Goal: Task Accomplishment & Management: Use online tool/utility

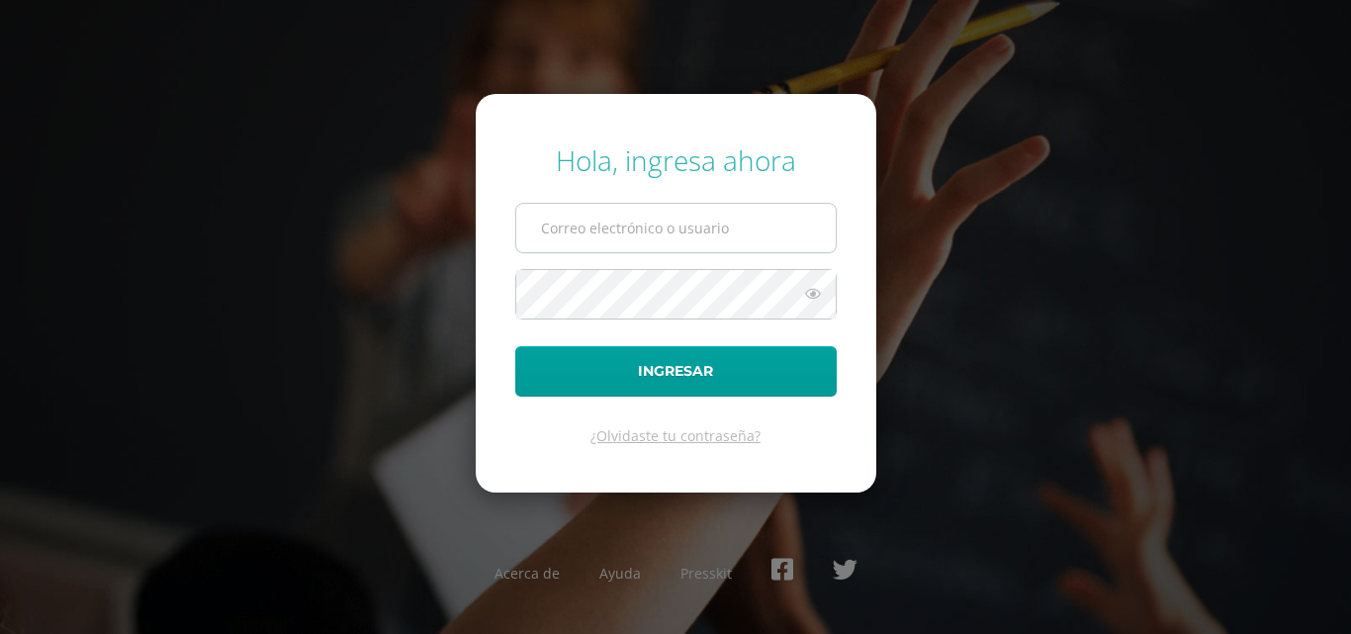
drag, startPoint x: 0, startPoint y: 0, endPoint x: 605, endPoint y: 235, distance: 649.2
click at [605, 235] on input "text" at bounding box center [675, 228] width 319 height 48
type input "[EMAIL_ADDRESS][DOMAIN_NAME]"
click at [515, 346] on button "Ingresar" at bounding box center [675, 371] width 321 height 50
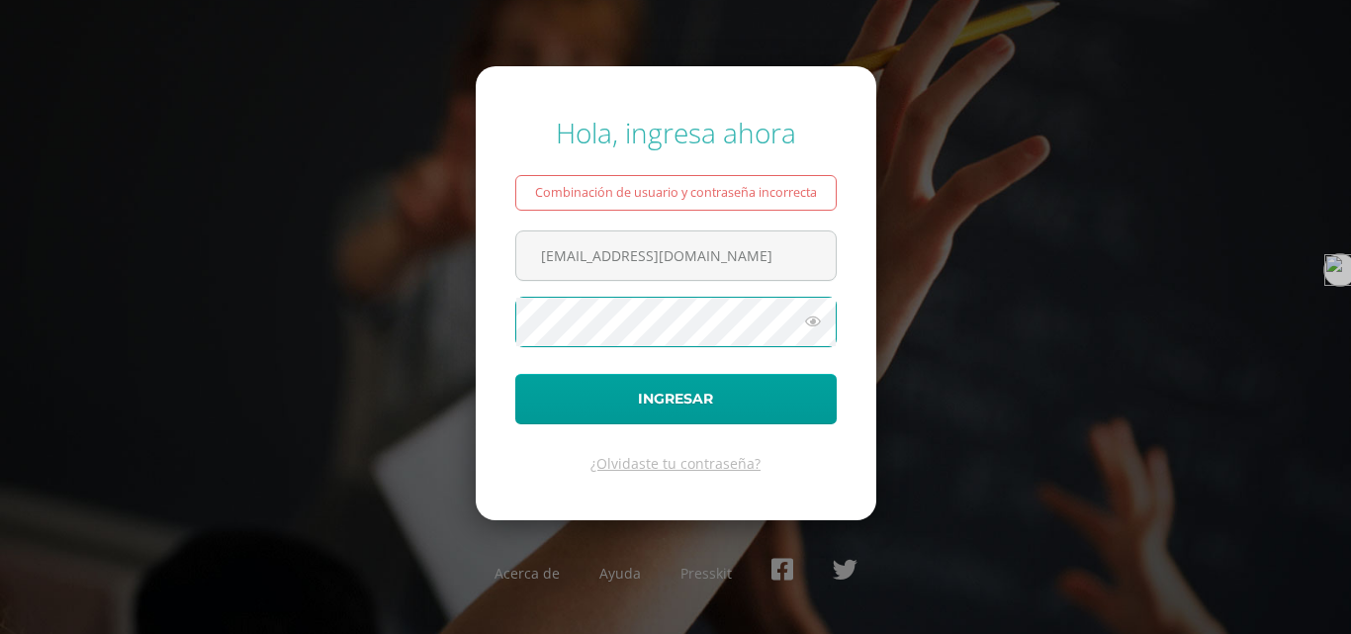
click at [515, 374] on button "Ingresar" at bounding box center [675, 399] width 321 height 50
click at [802, 323] on icon at bounding box center [813, 321] width 26 height 24
click at [515, 374] on button "Ingresar" at bounding box center [675, 399] width 321 height 50
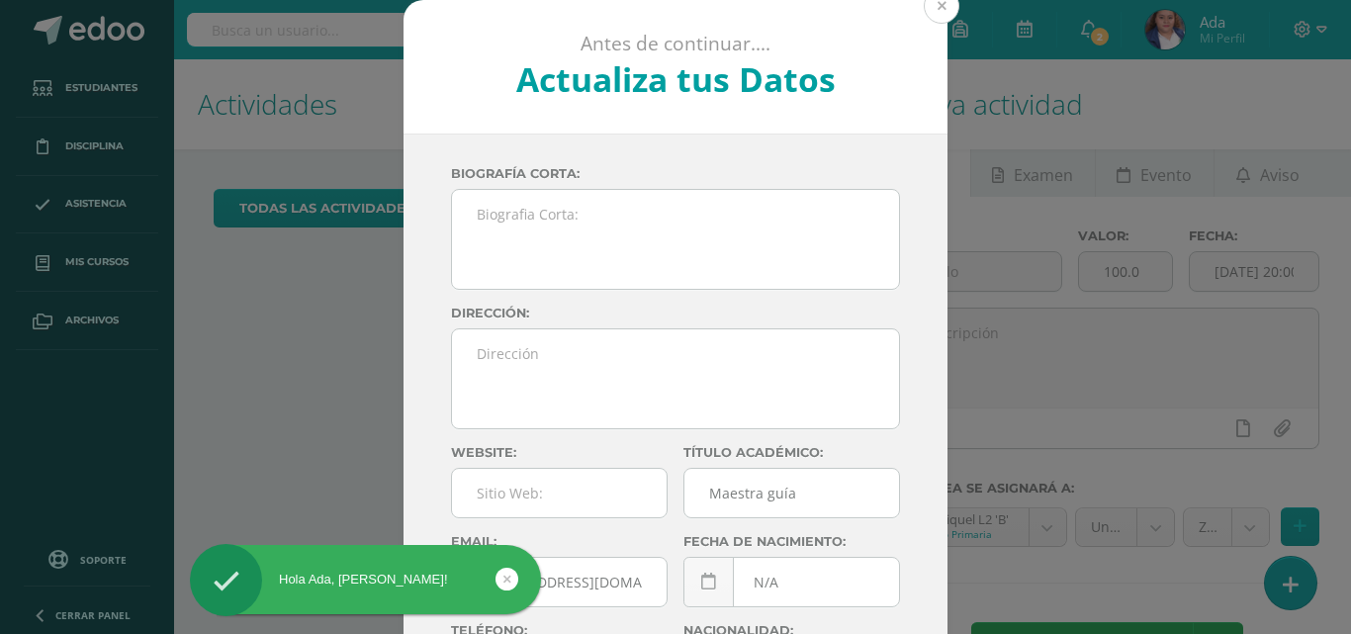
click at [932, 3] on button at bounding box center [941, 6] width 36 height 36
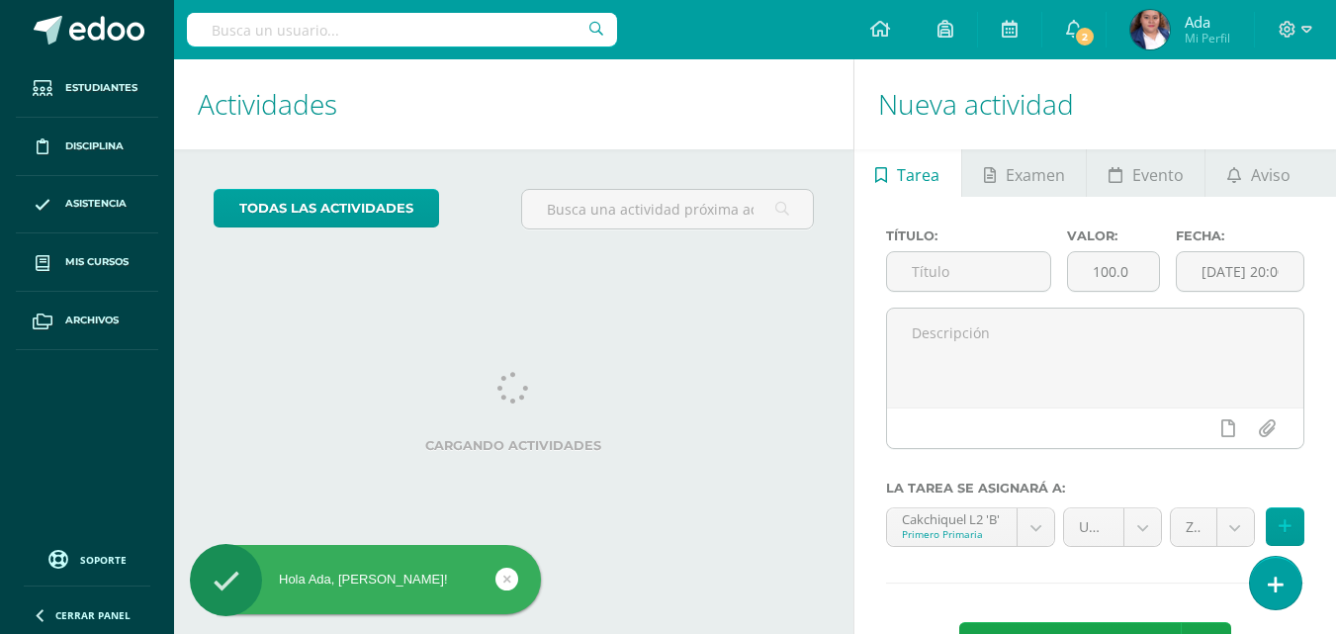
click at [497, 387] on icon at bounding box center [513, 388] width 32 height 32
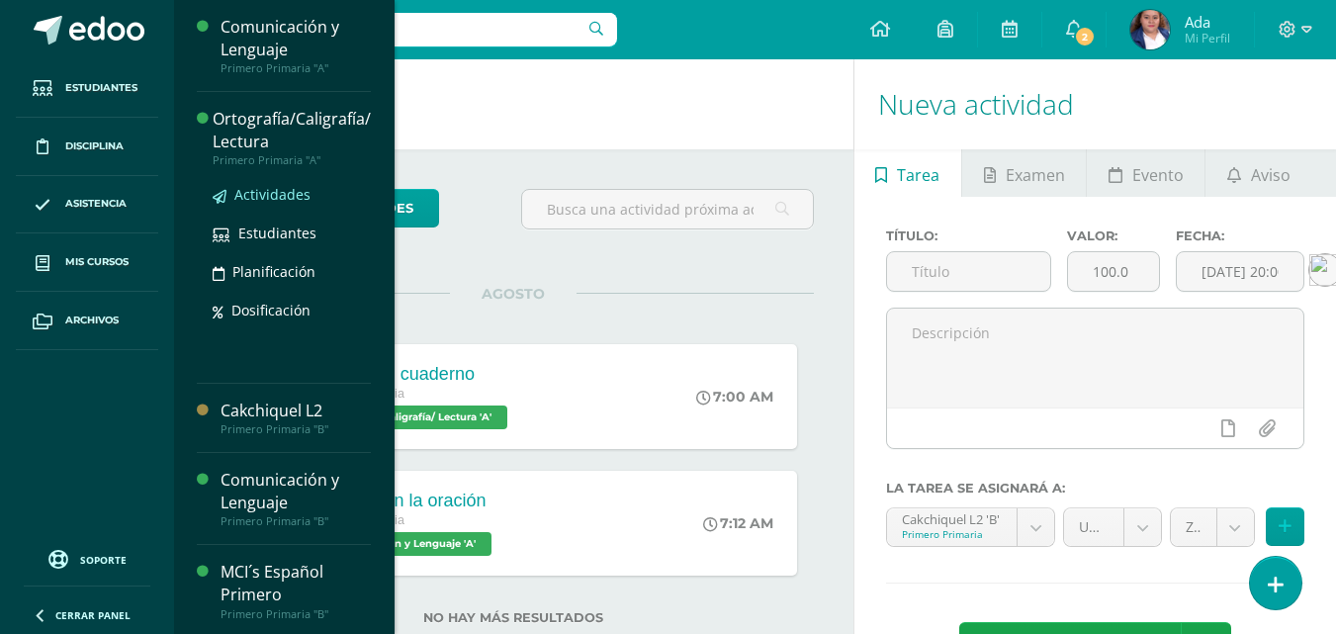
click at [269, 199] on span "Actividades" at bounding box center [272, 194] width 76 height 19
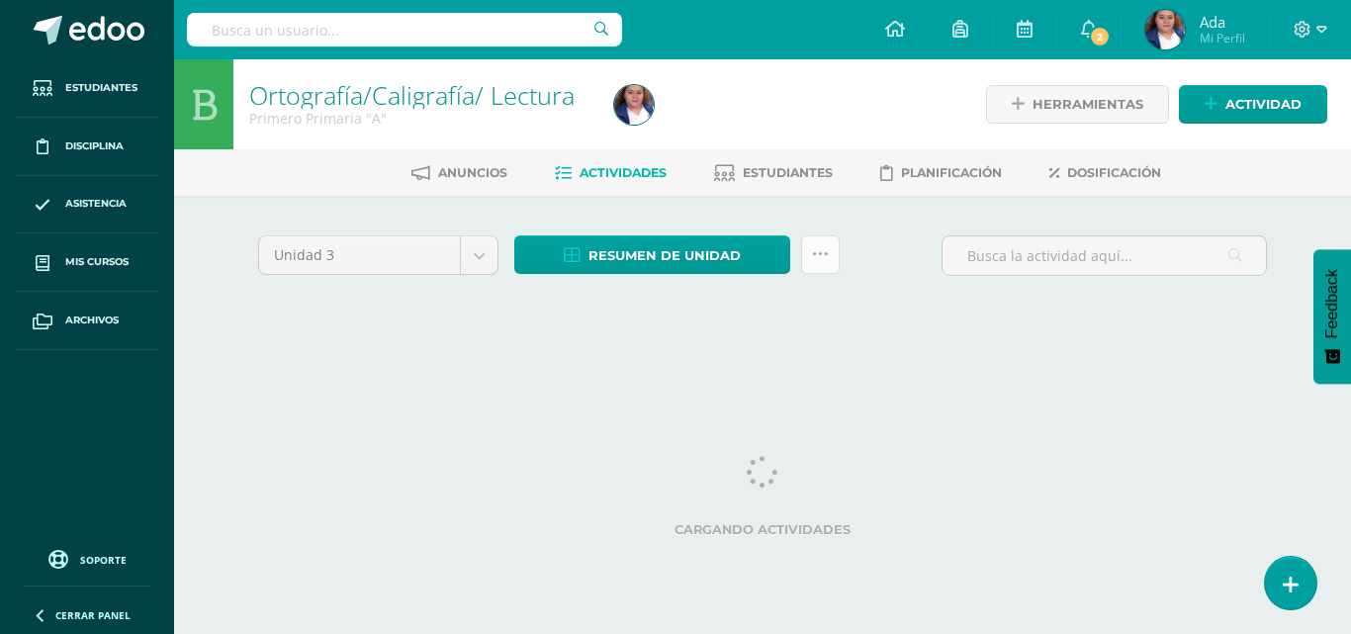
click at [814, 267] on link at bounding box center [820, 254] width 39 height 39
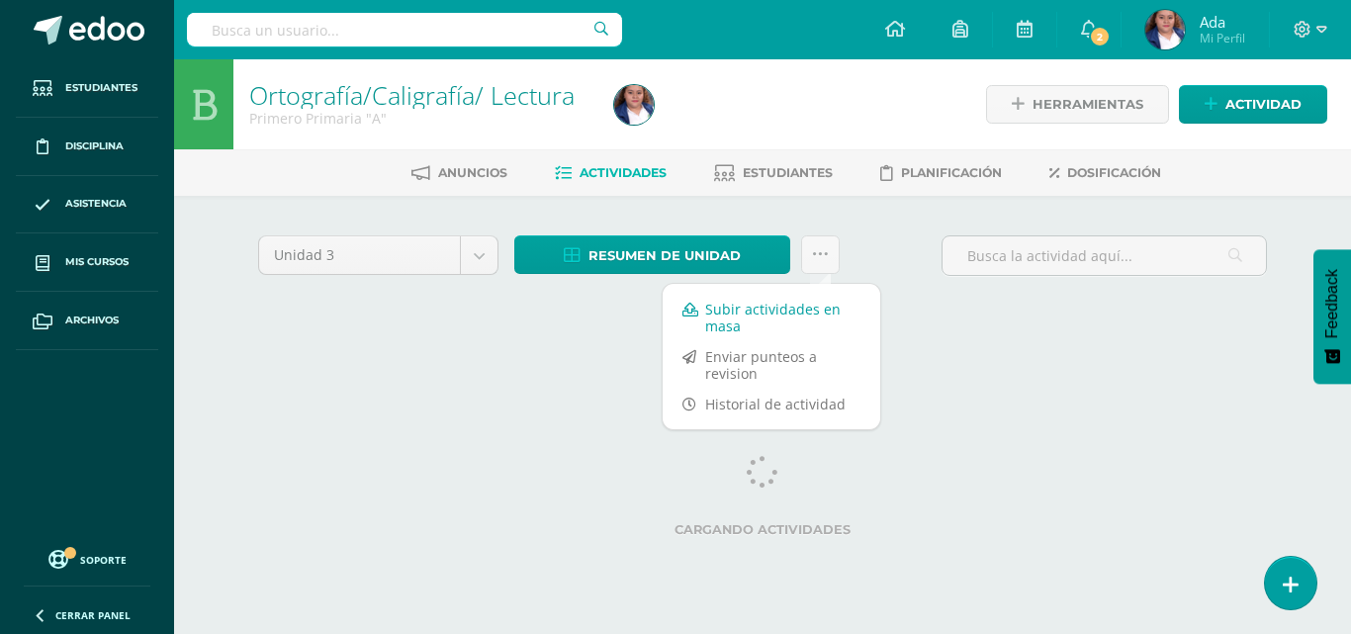
click at [754, 318] on link "Subir actividades en masa" at bounding box center [771, 317] width 218 height 47
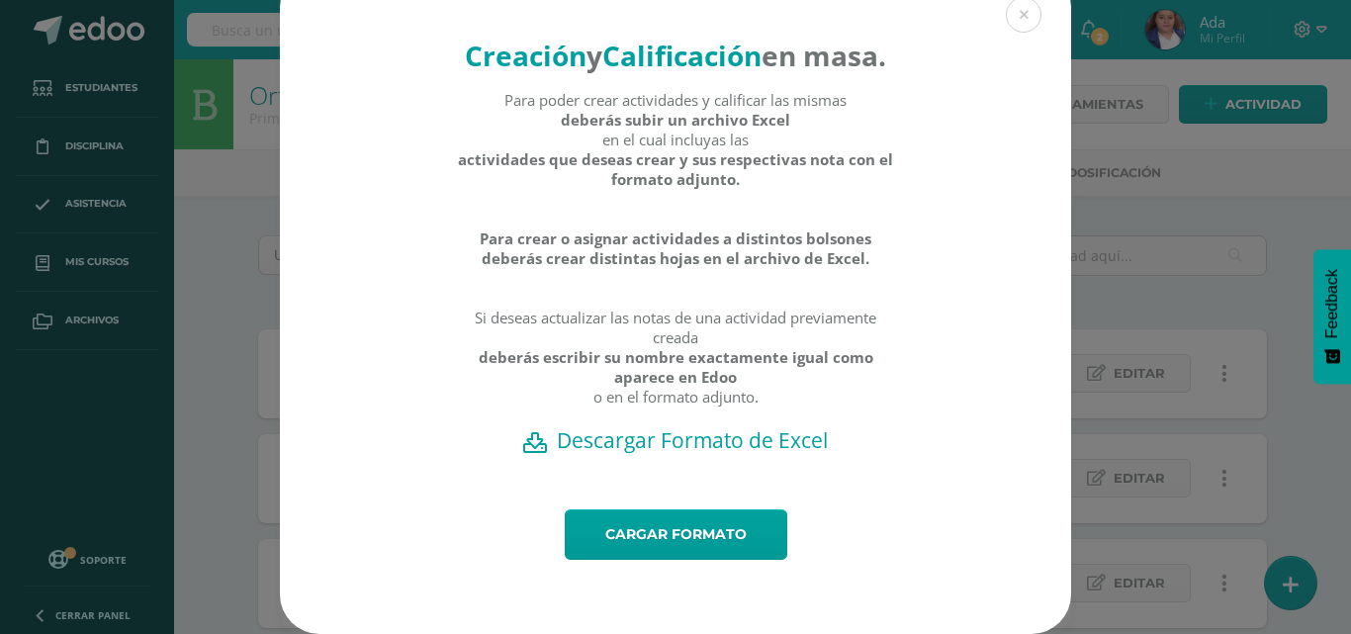
scroll to position [70, 0]
click at [699, 520] on link "Cargar formato" at bounding box center [676, 534] width 222 height 50
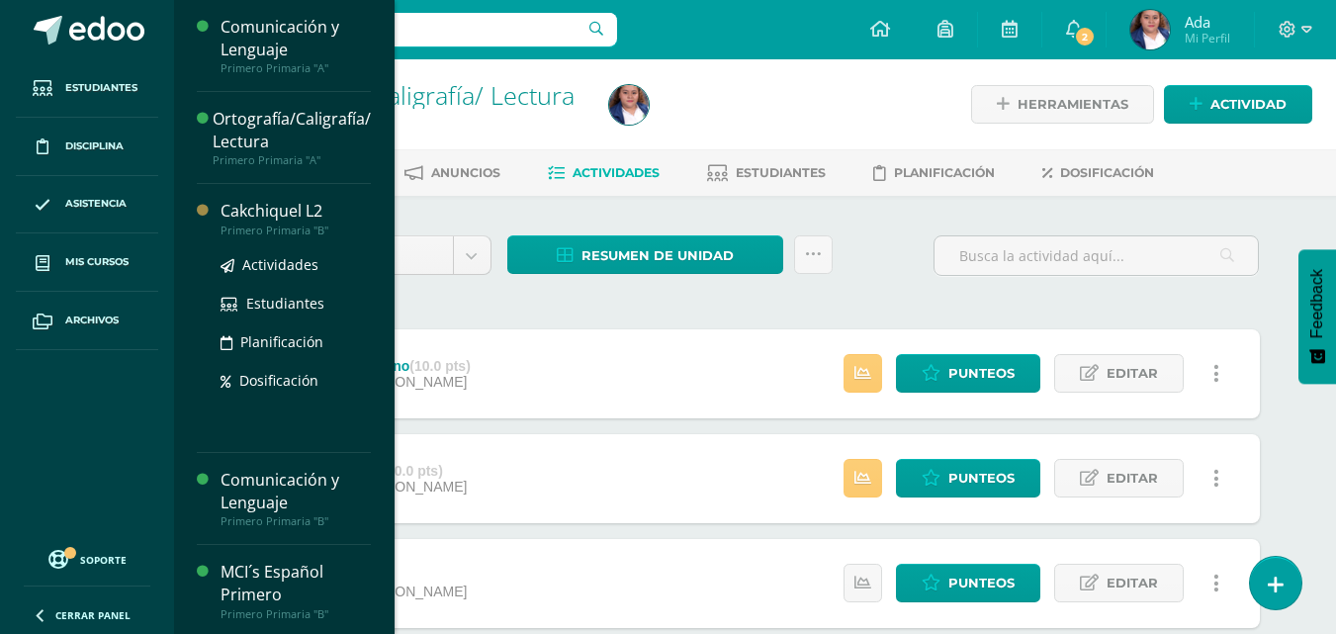
click at [269, 218] on div "Cakchiquel L2" at bounding box center [295, 211] width 150 height 23
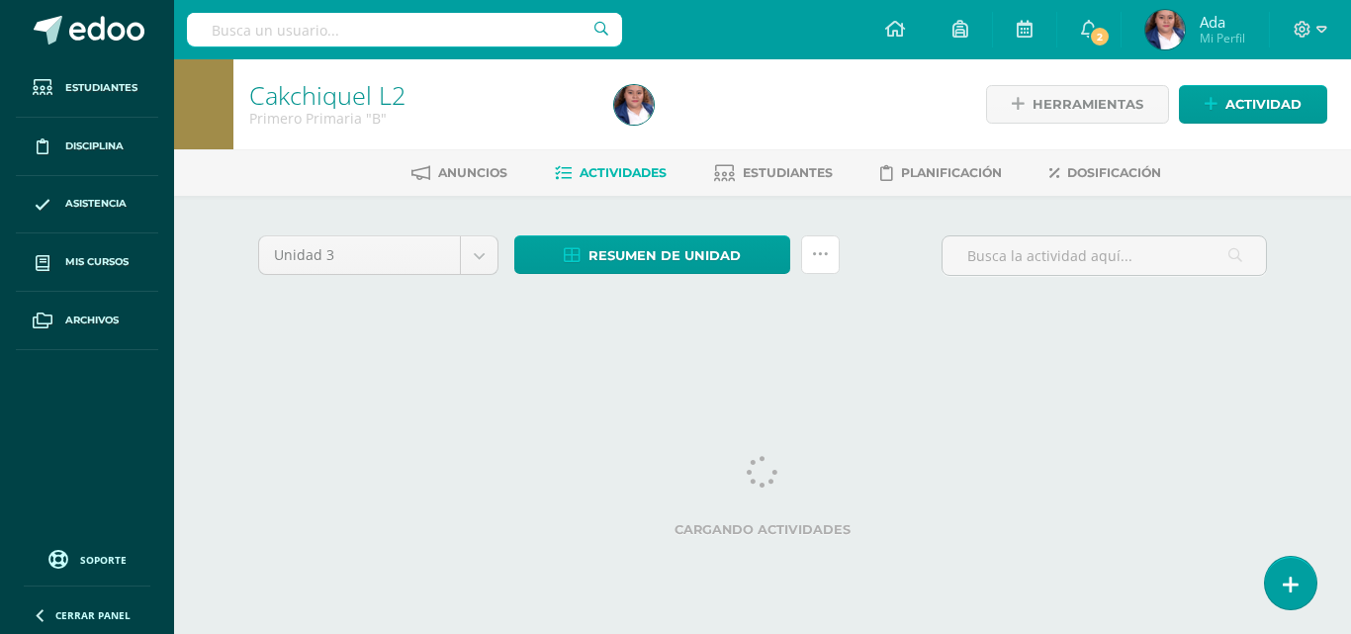
click at [816, 258] on icon at bounding box center [820, 254] width 17 height 17
click at [742, 314] on div "Unidad 3 Unidad 1 Unidad 2 Unidad 3 Unidad 4 Resumen de unidad Descargar como H…" at bounding box center [762, 282] width 1024 height 94
click at [818, 248] on icon at bounding box center [820, 254] width 17 height 17
click at [829, 263] on link at bounding box center [820, 254] width 39 height 39
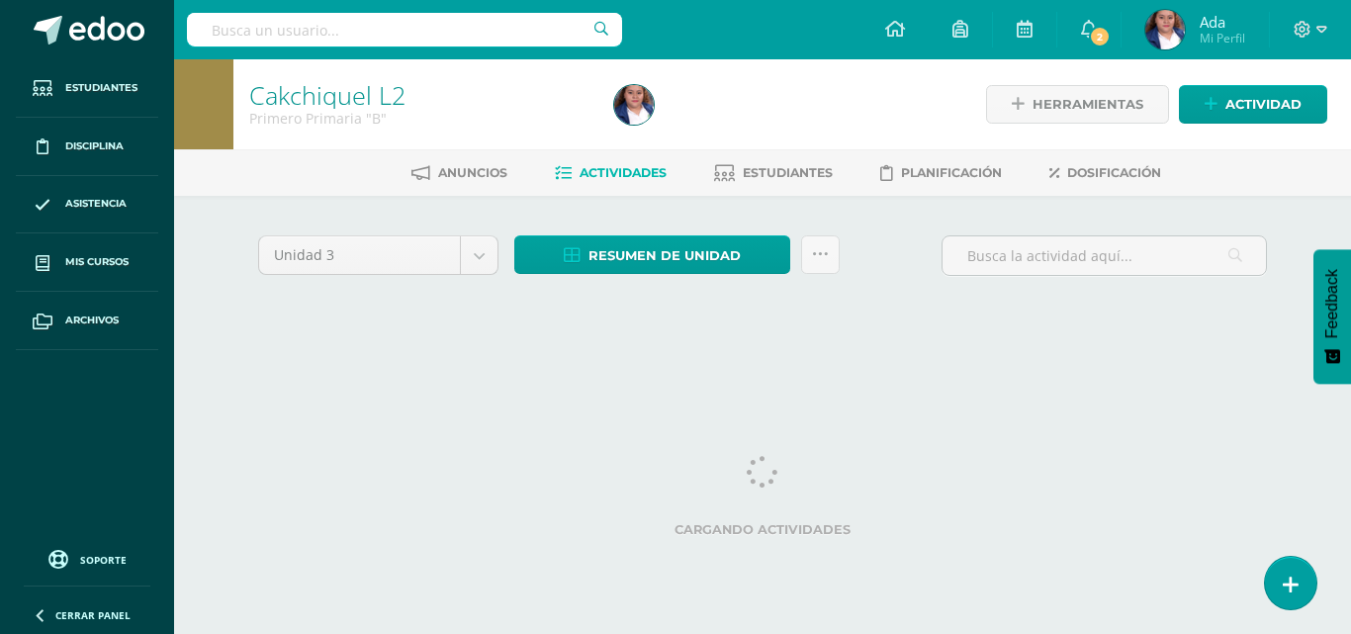
click at [754, 308] on div "Unidad 3 Unidad 1 Unidad 2 Unidad 3 Unidad 4 Resumen de unidad Descargar como H…" at bounding box center [762, 282] width 1024 height 94
click at [814, 248] on icon at bounding box center [820, 254] width 17 height 17
click at [759, 310] on div "Unidad 3 Unidad 1 Unidad 2 Unidad 3 Unidad 4 Resumen de unidad Descargar como H…" at bounding box center [762, 282] width 1024 height 94
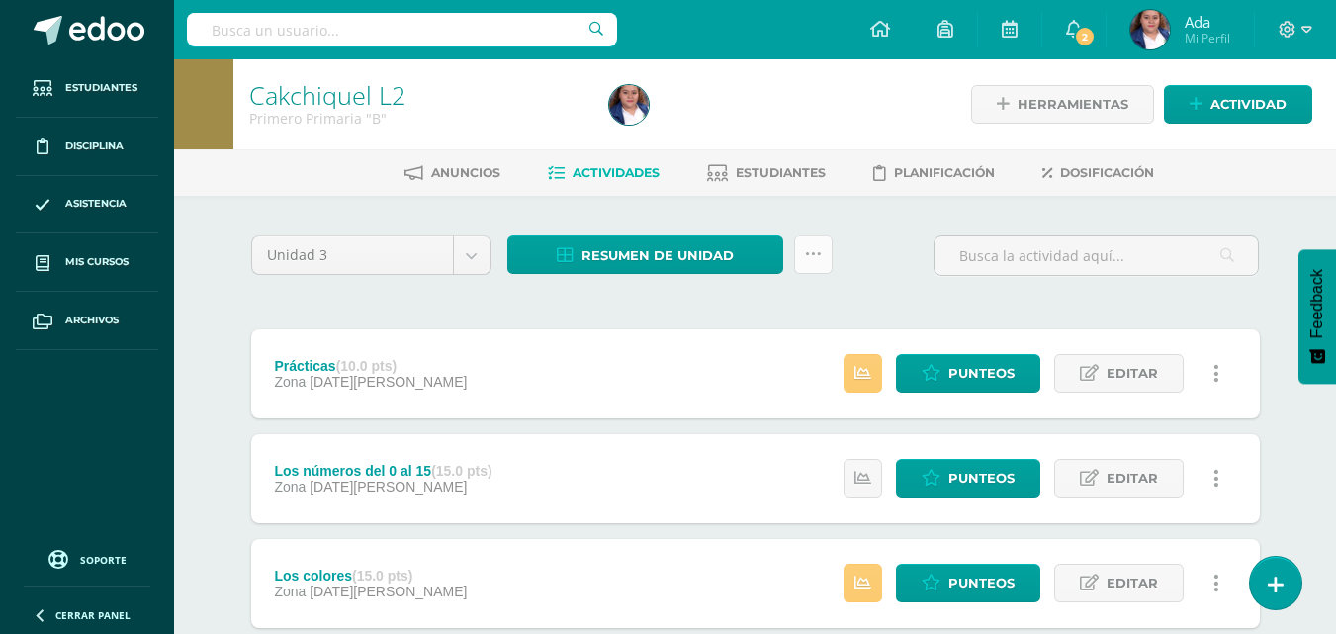
click at [801, 246] on link at bounding box center [813, 254] width 39 height 39
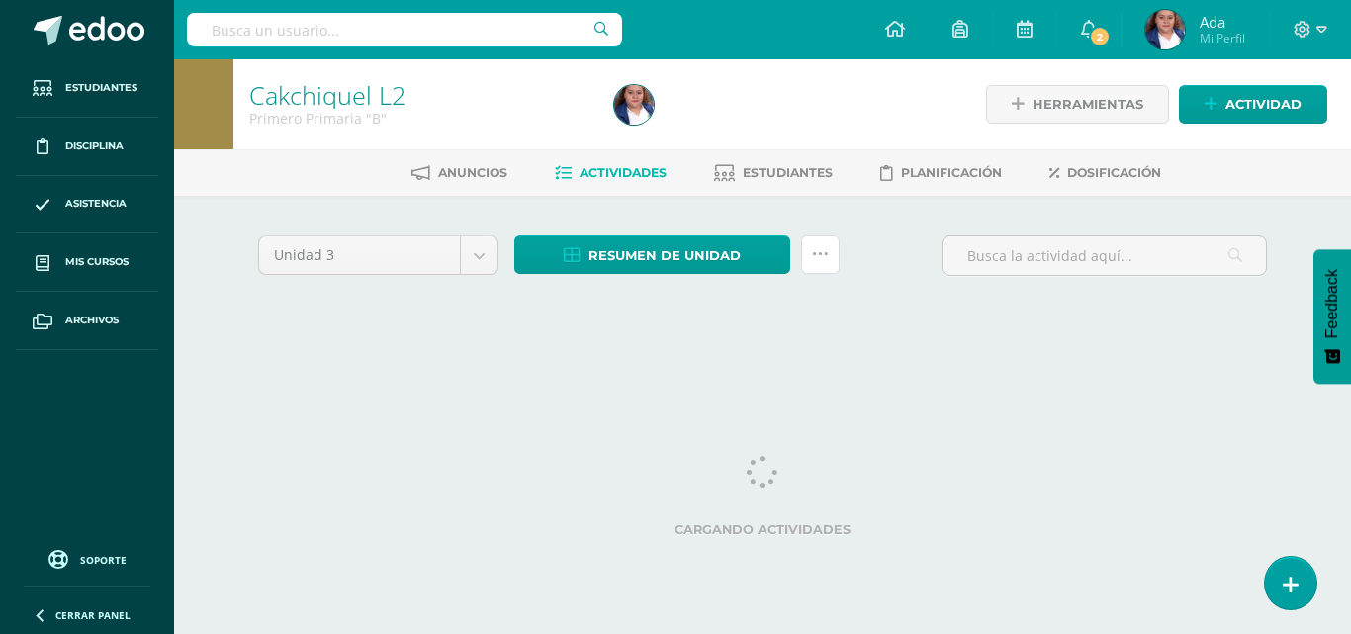
click at [808, 254] on link at bounding box center [820, 254] width 39 height 39
click at [763, 308] on div "Unidad 3 Unidad 1 Unidad 2 Unidad 3 Unidad 4 Resumen de unidad Descargar como H…" at bounding box center [762, 282] width 1024 height 94
click at [835, 246] on link at bounding box center [820, 254] width 39 height 39
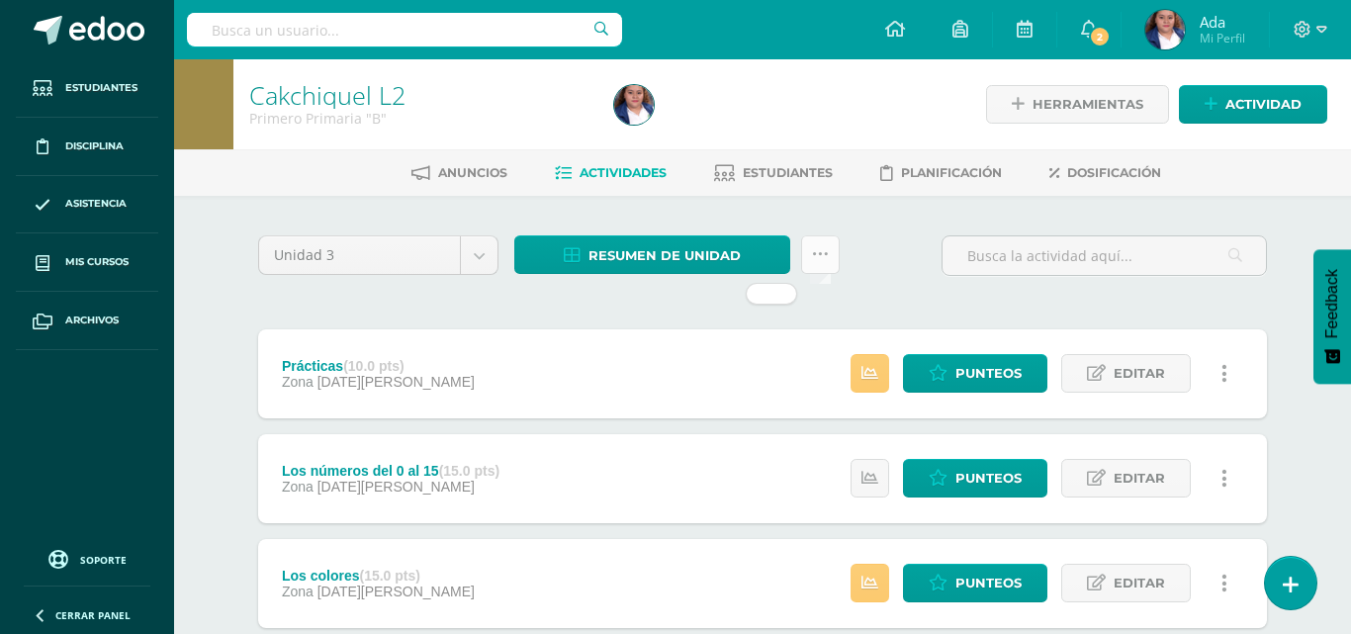
click at [835, 246] on div "Resumen de unidad Descargar como HTML Descargar como PDF Descargar como XLS" at bounding box center [676, 263] width 341 height 56
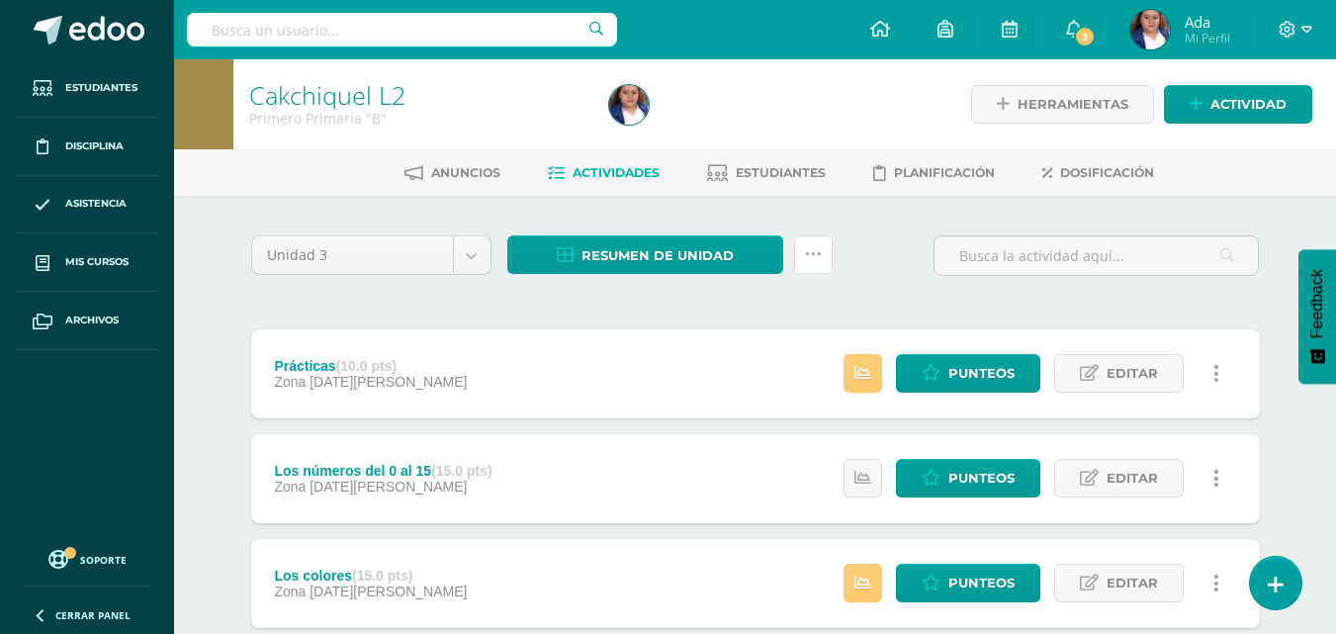
click at [822, 266] on link at bounding box center [813, 254] width 39 height 39
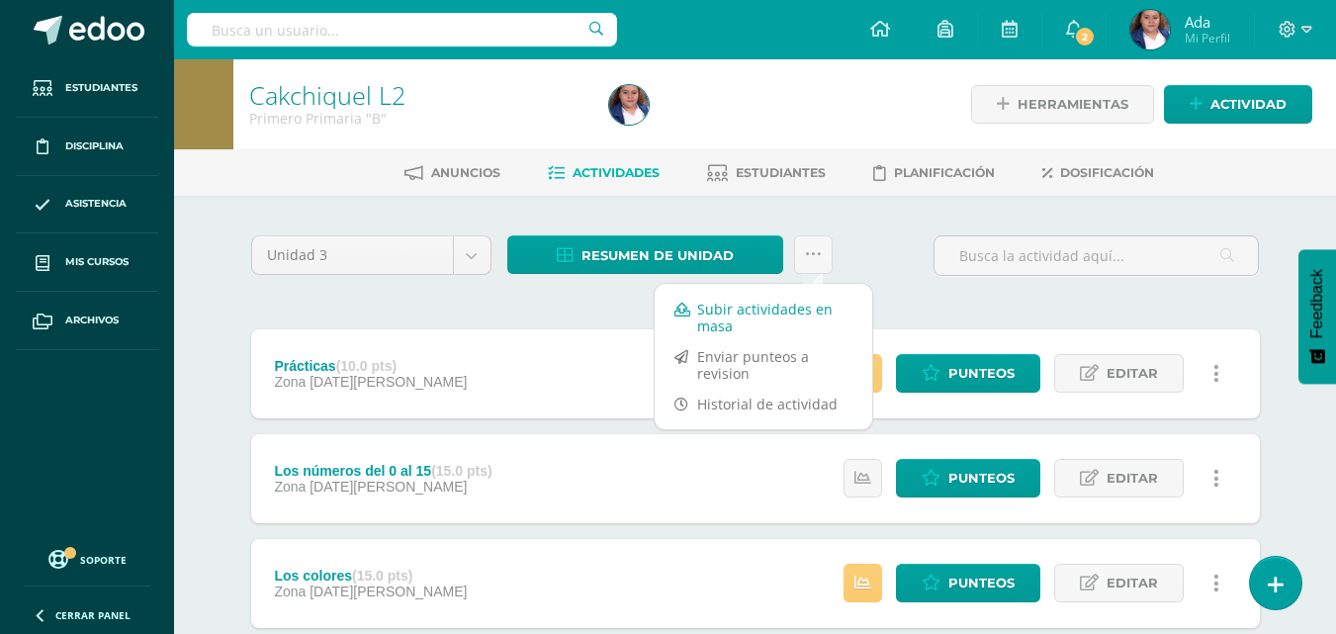
click at [767, 329] on link "Subir actividades en masa" at bounding box center [764, 317] width 218 height 47
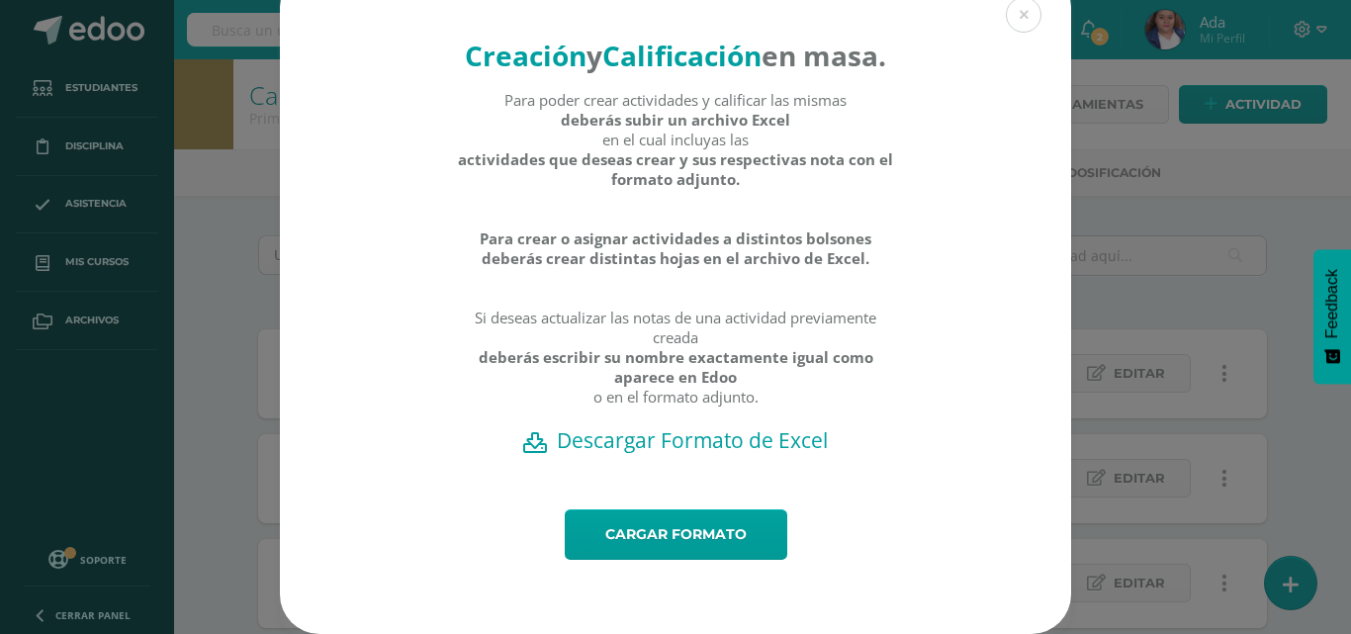
scroll to position [70, 0]
click at [615, 546] on link "Cargar formato" at bounding box center [676, 534] width 222 height 50
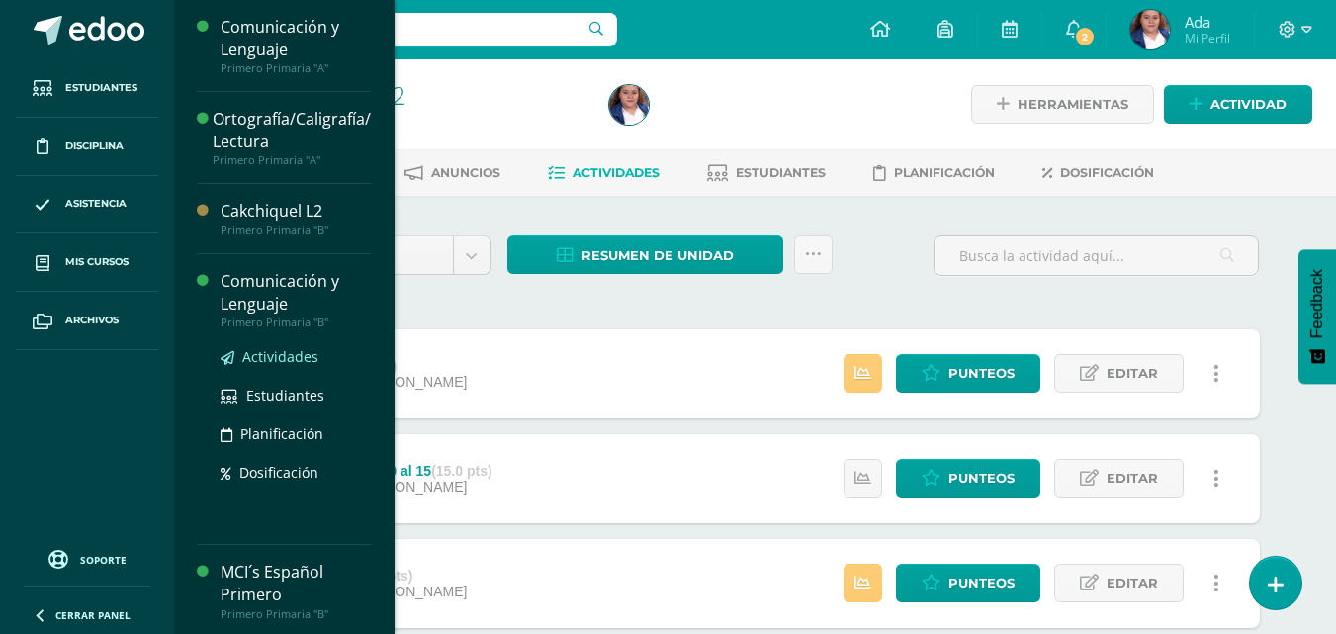
click at [263, 359] on span "Actividades" at bounding box center [280, 356] width 76 height 19
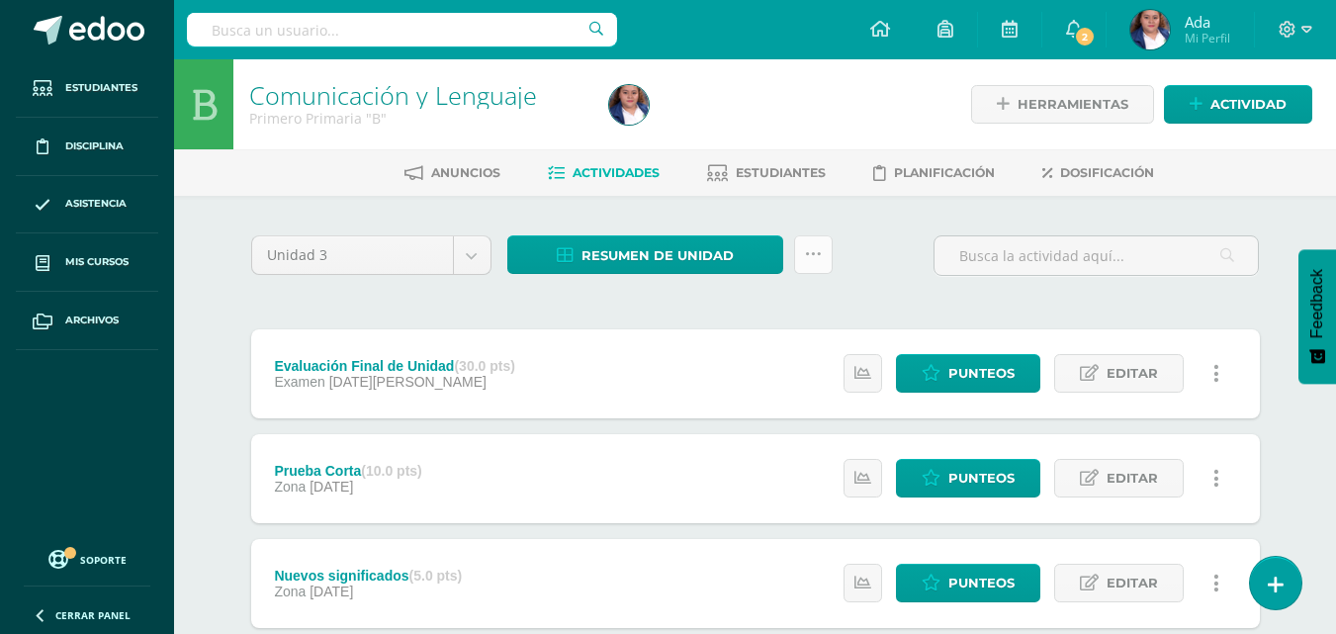
click at [820, 258] on icon at bounding box center [813, 254] width 17 height 17
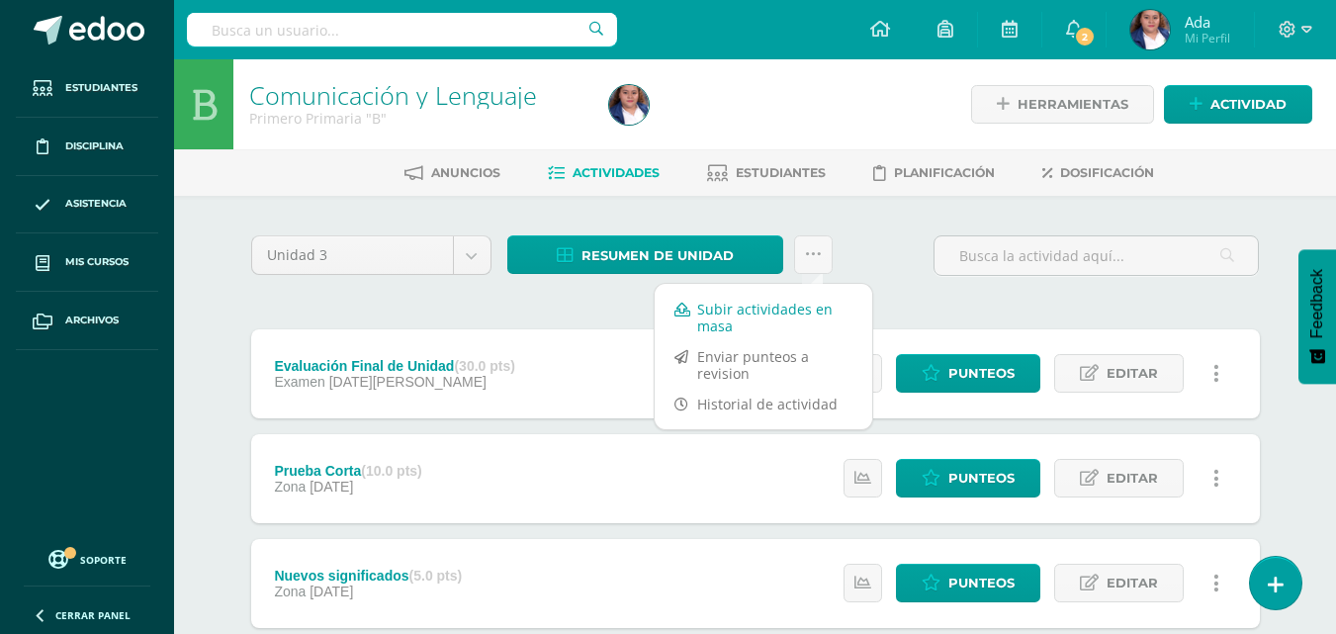
click at [761, 300] on link "Subir actividades en masa" at bounding box center [764, 317] width 218 height 47
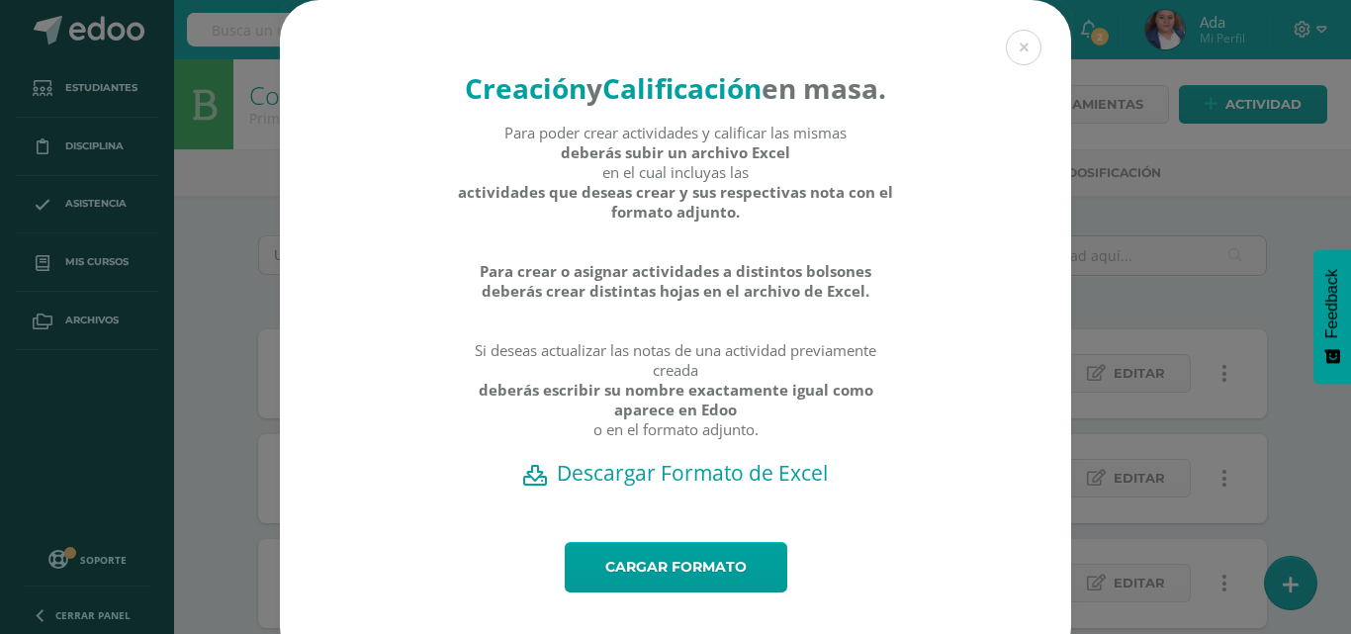
scroll to position [70, 0]
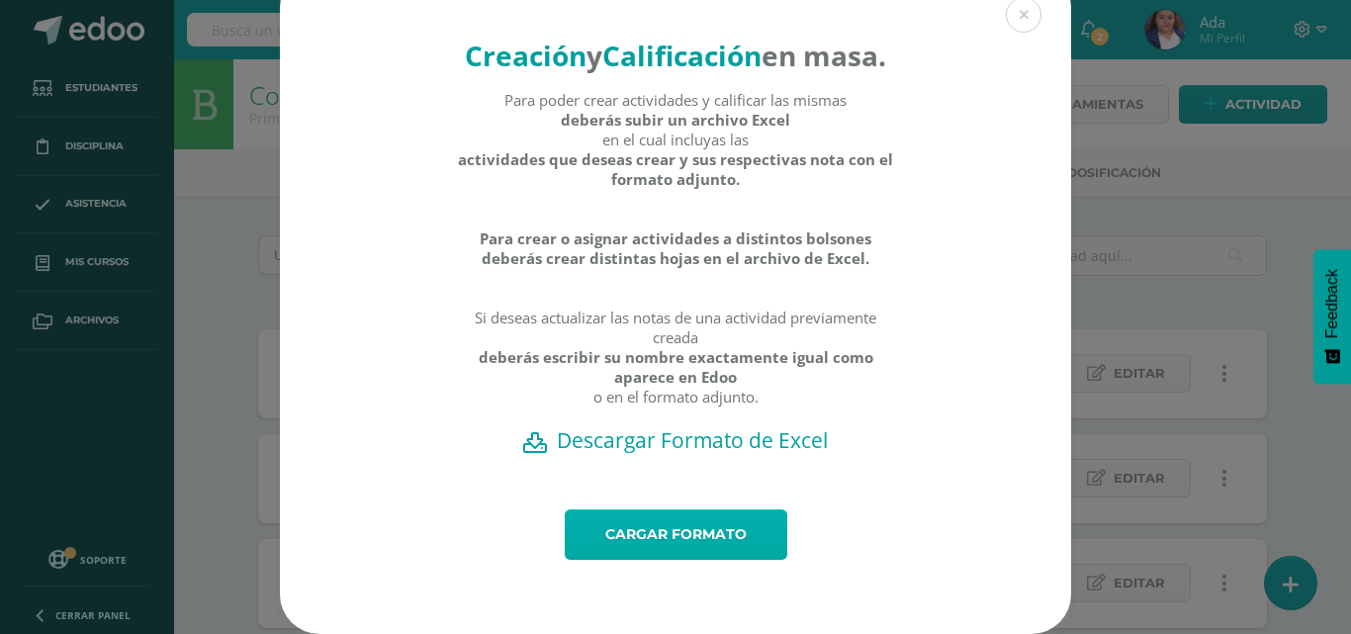
click at [674, 527] on link "Cargar formato" at bounding box center [676, 534] width 222 height 50
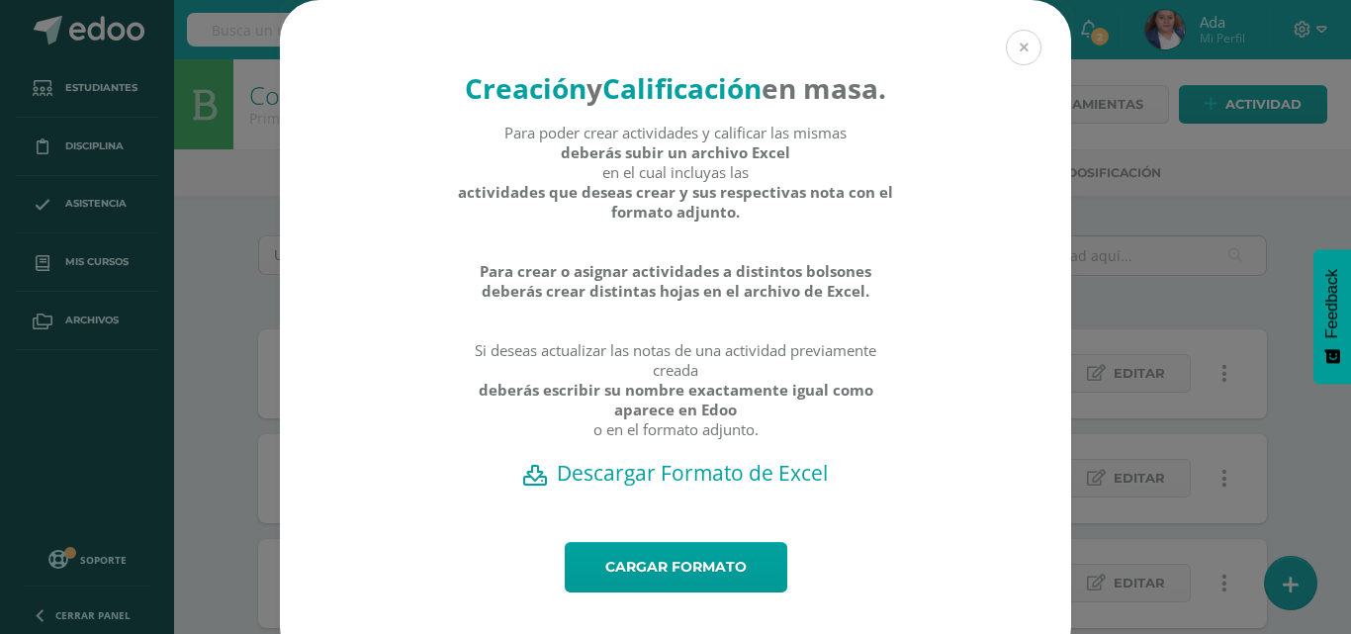
click at [1025, 34] on button at bounding box center [1023, 48] width 36 height 36
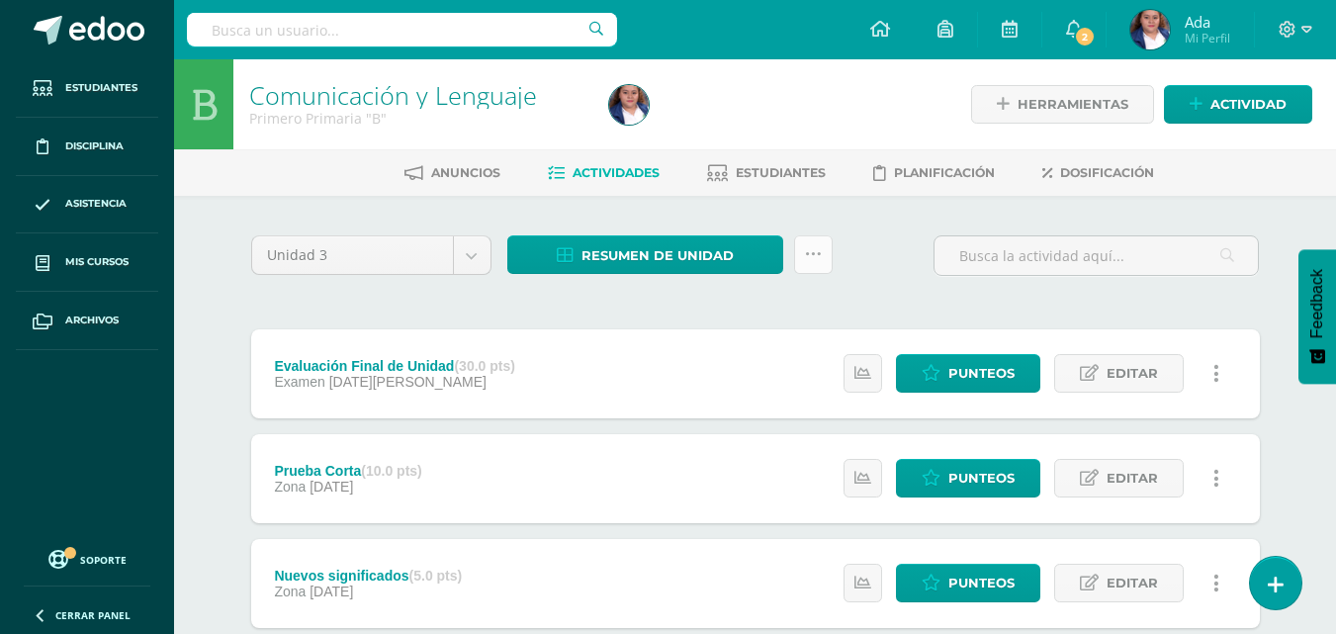
click at [807, 249] on icon at bounding box center [813, 254] width 17 height 17
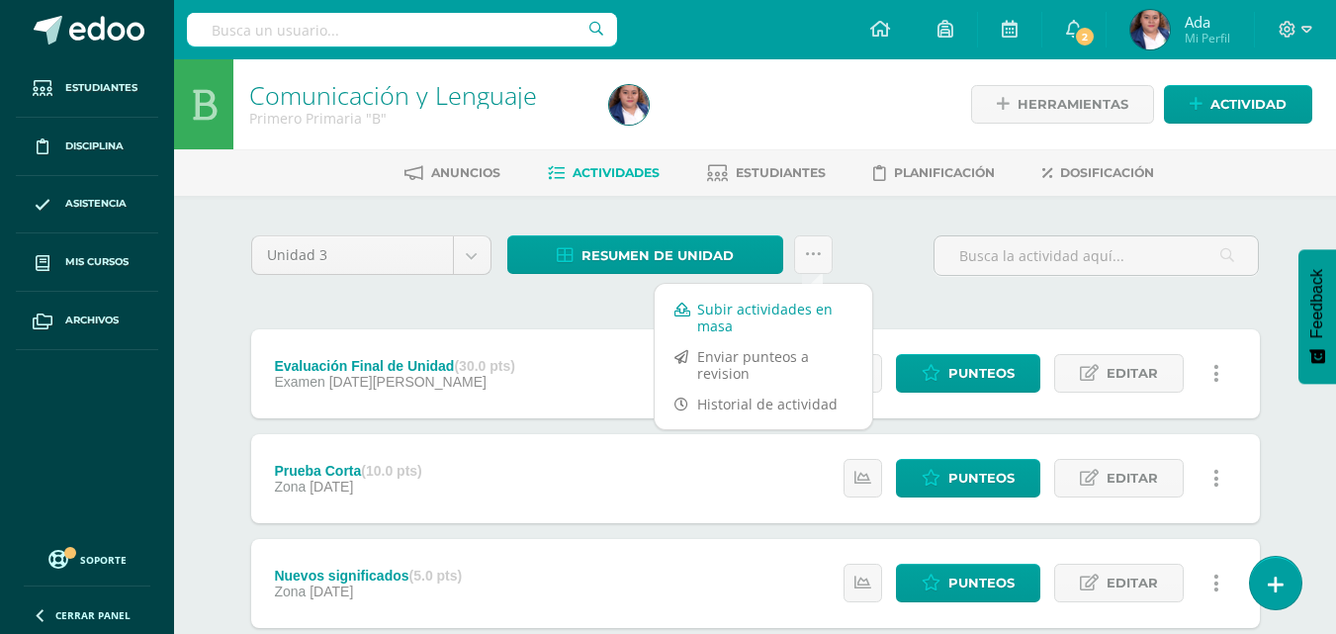
click at [713, 313] on link "Subir actividades en masa" at bounding box center [764, 317] width 218 height 47
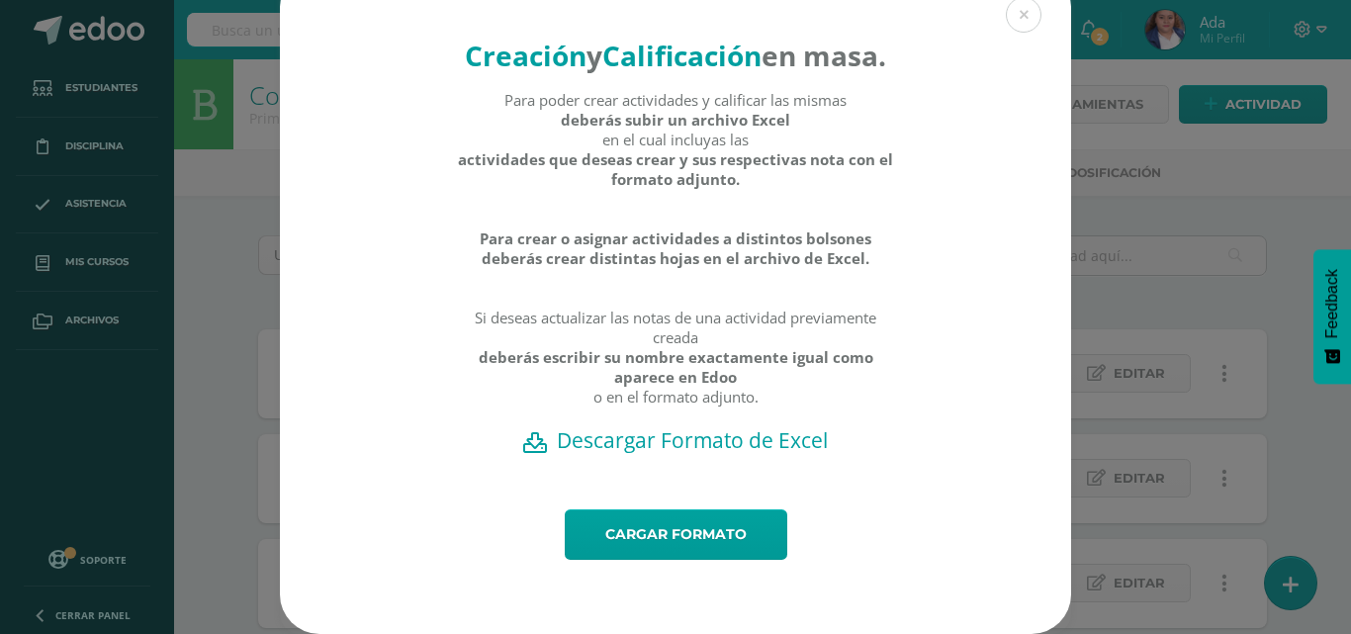
scroll to position [70, 0]
click at [686, 533] on link "Cargar formato" at bounding box center [676, 534] width 222 height 50
click at [292, 69] on div "Creación y Calificación en masa. Para poder crear actividades y calificar las m…" at bounding box center [675, 238] width 791 height 542
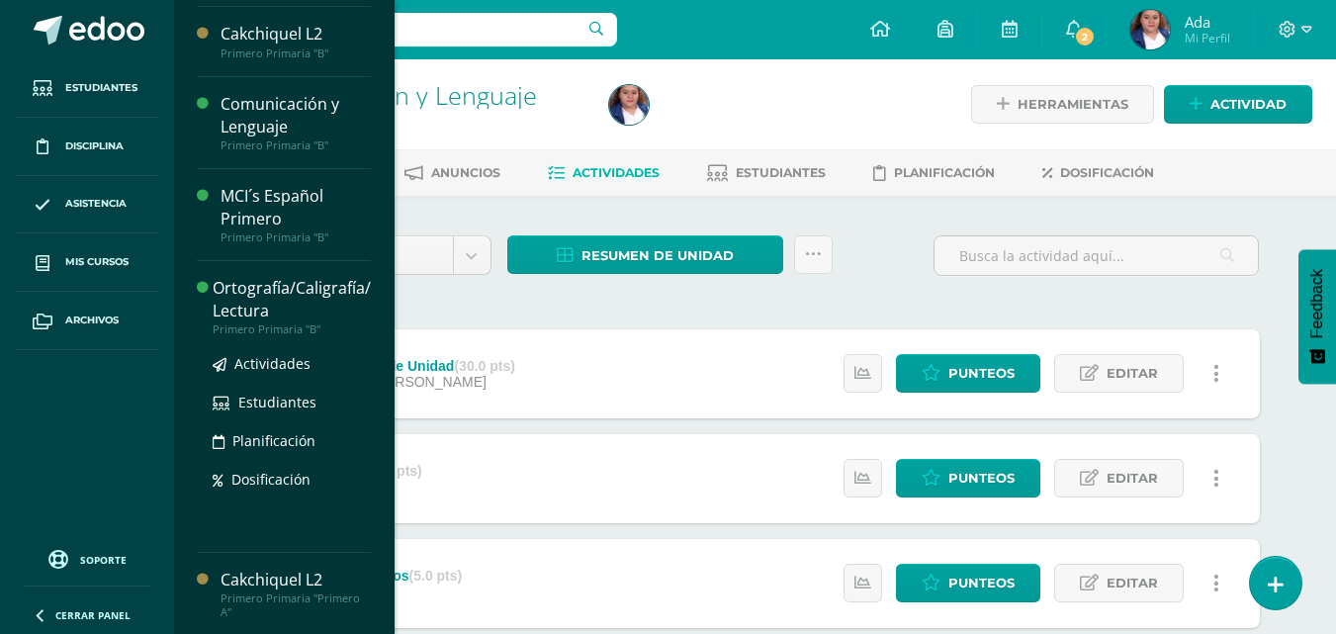
scroll to position [179, 0]
click at [265, 286] on div "Ortografía/Caligrafía/ Lectura" at bounding box center [292, 297] width 158 height 45
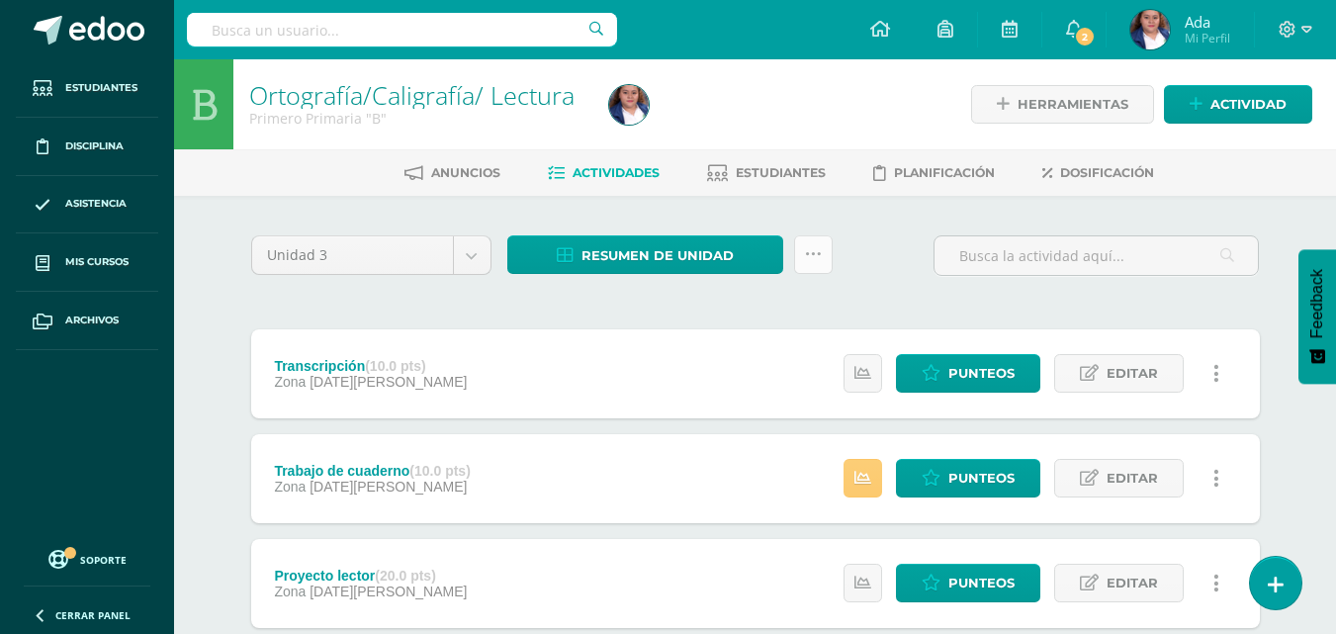
click at [822, 256] on link at bounding box center [813, 254] width 39 height 39
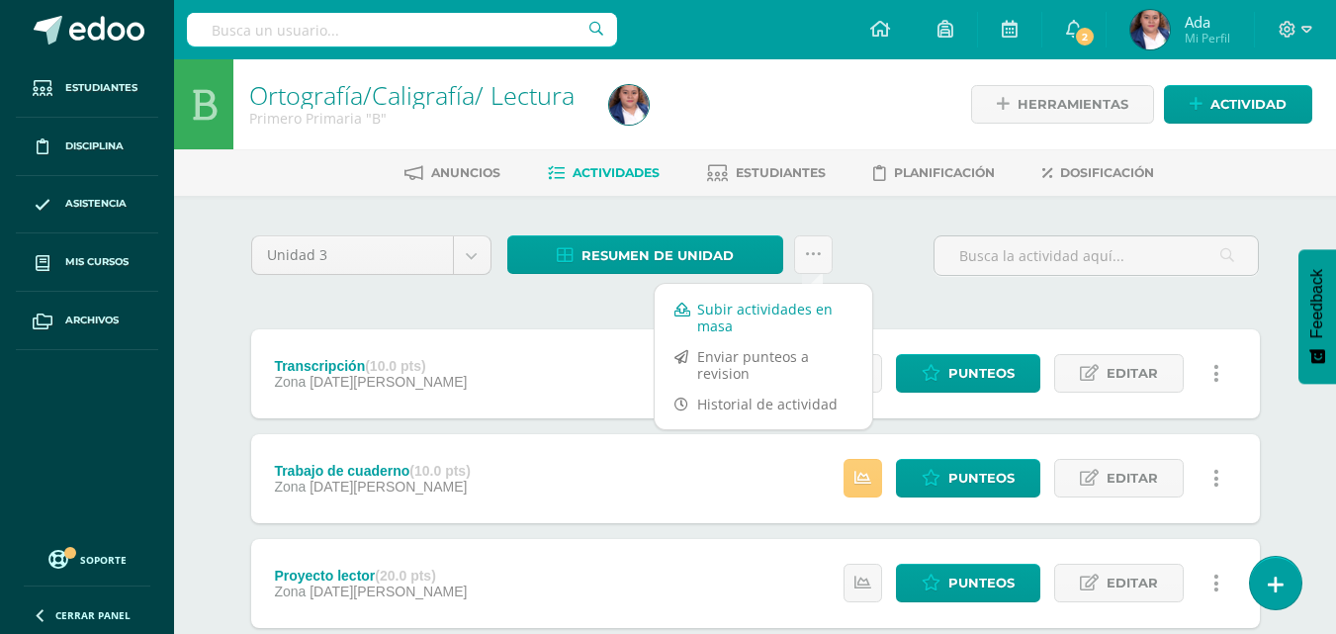
click at [754, 318] on link "Subir actividades en masa" at bounding box center [764, 317] width 218 height 47
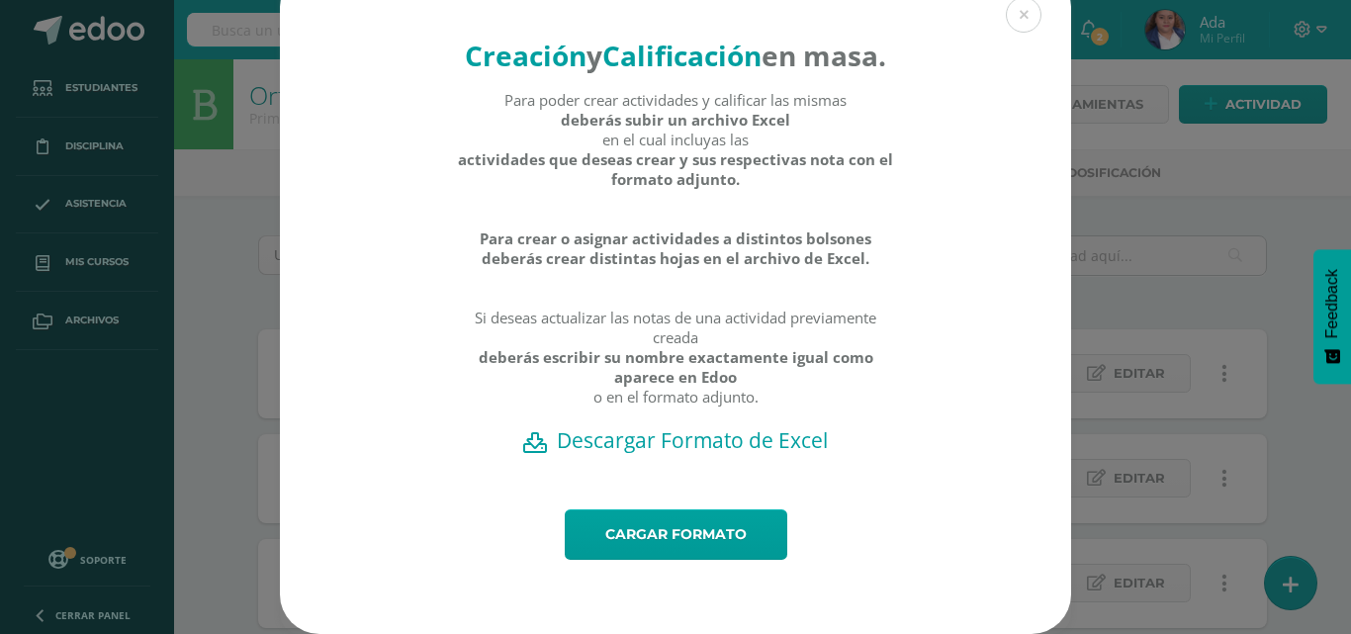
scroll to position [70, 0]
click at [655, 535] on link "Cargar formato" at bounding box center [676, 534] width 222 height 50
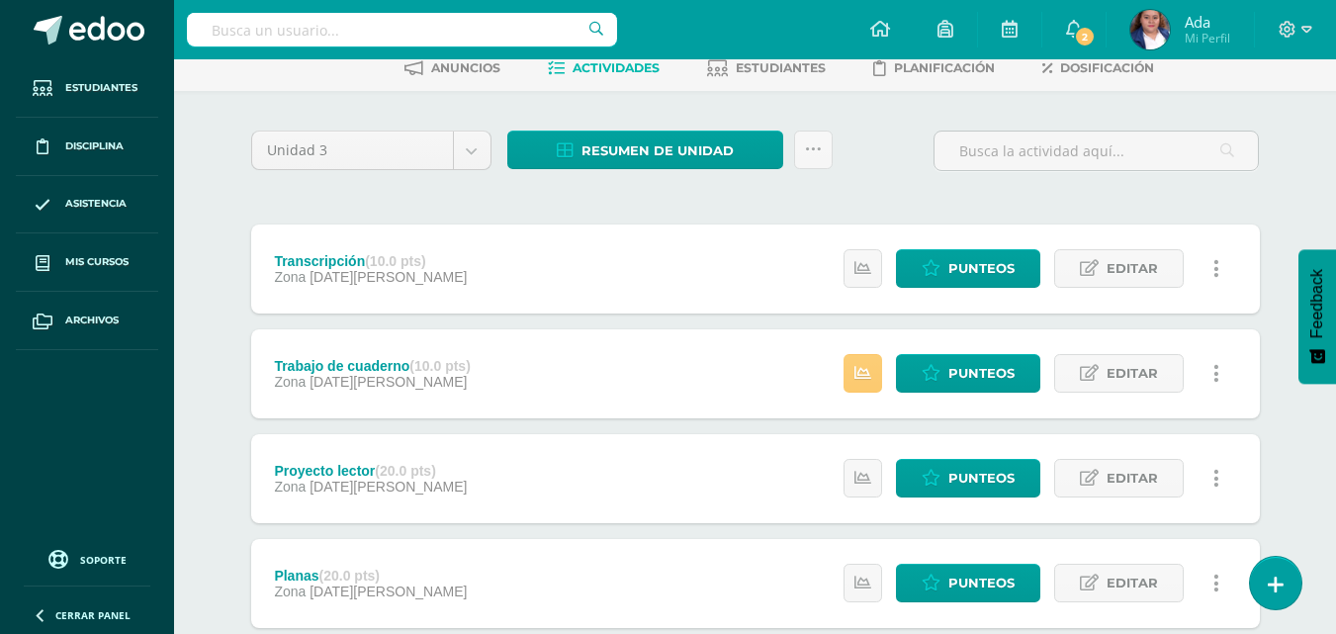
scroll to position [297, 0]
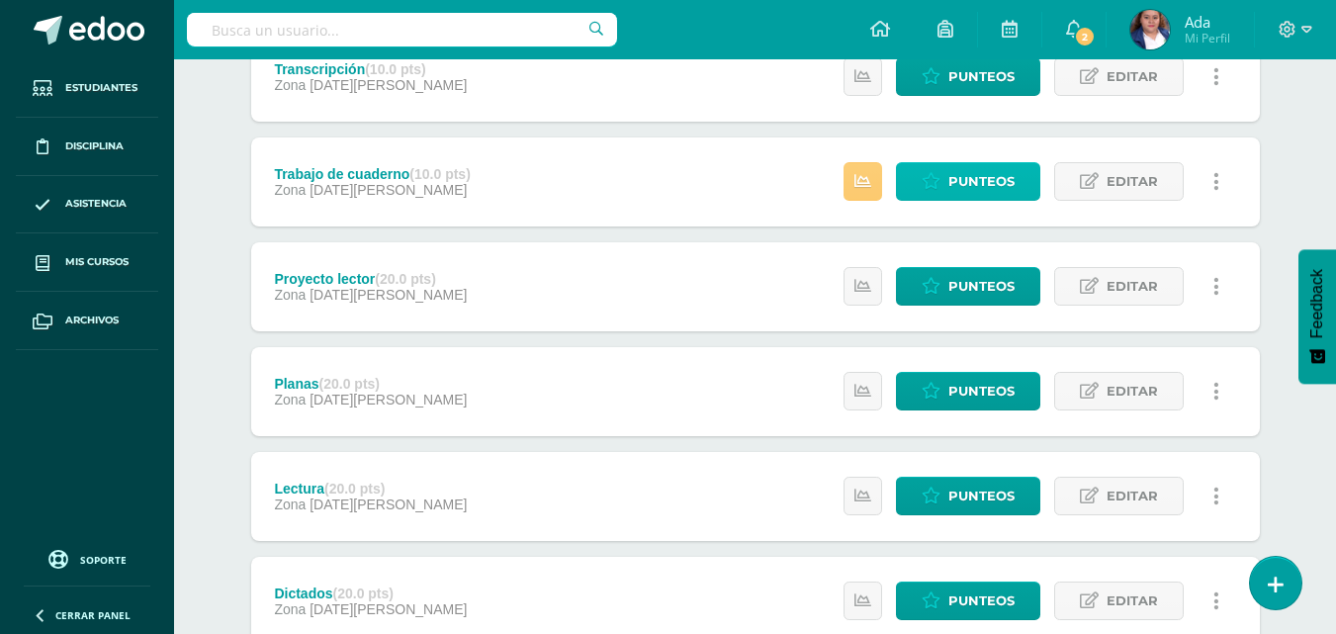
click at [919, 164] on link "Punteos" at bounding box center [968, 181] width 144 height 39
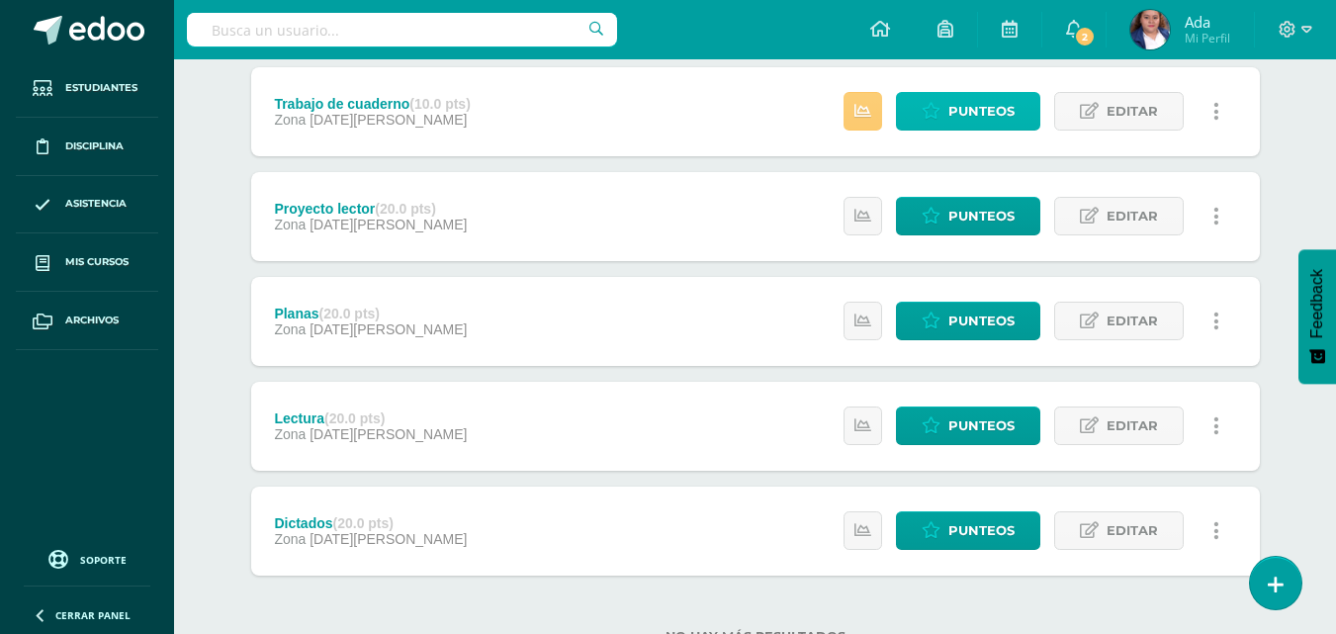
scroll to position [440, 0]
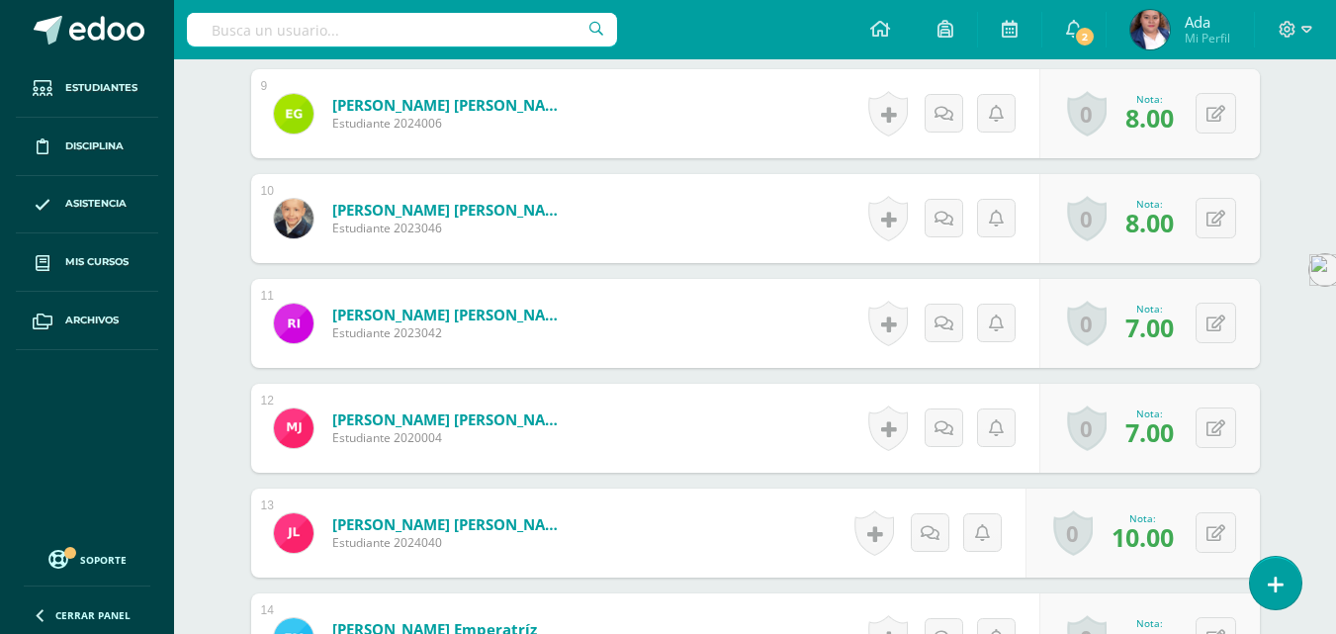
scroll to position [1471, 0]
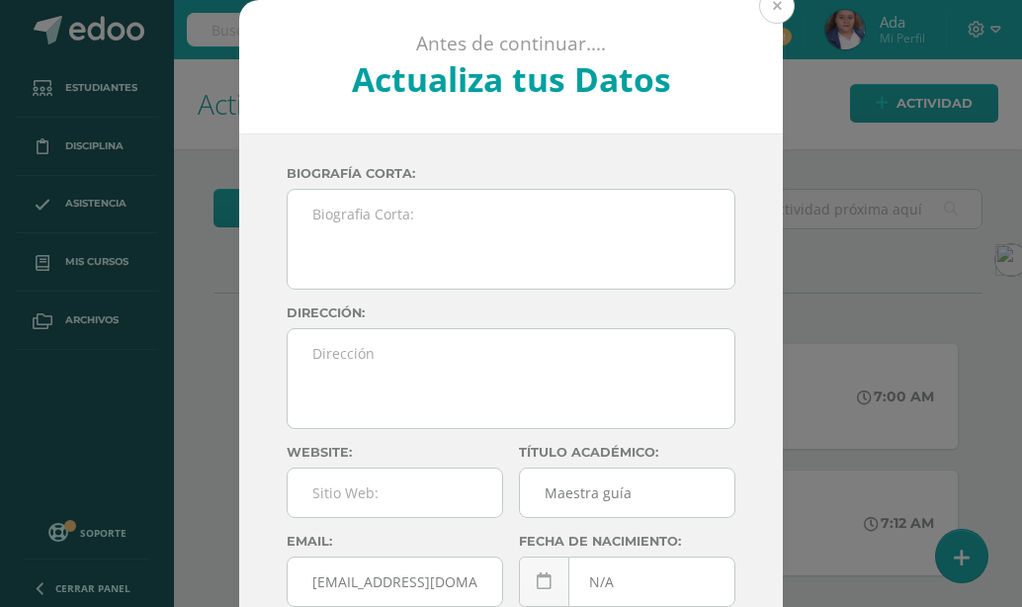
click at [767, 20] on button at bounding box center [777, 6] width 36 height 36
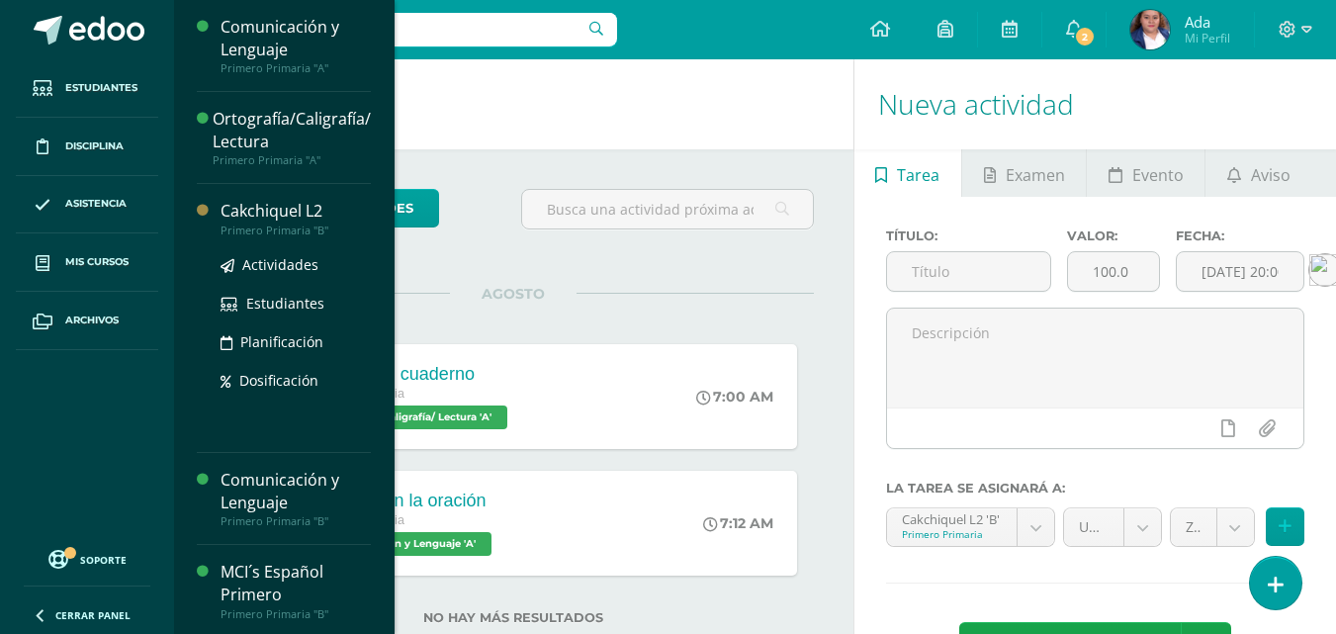
click at [277, 212] on div "Cakchiquel L2" at bounding box center [295, 211] width 150 height 23
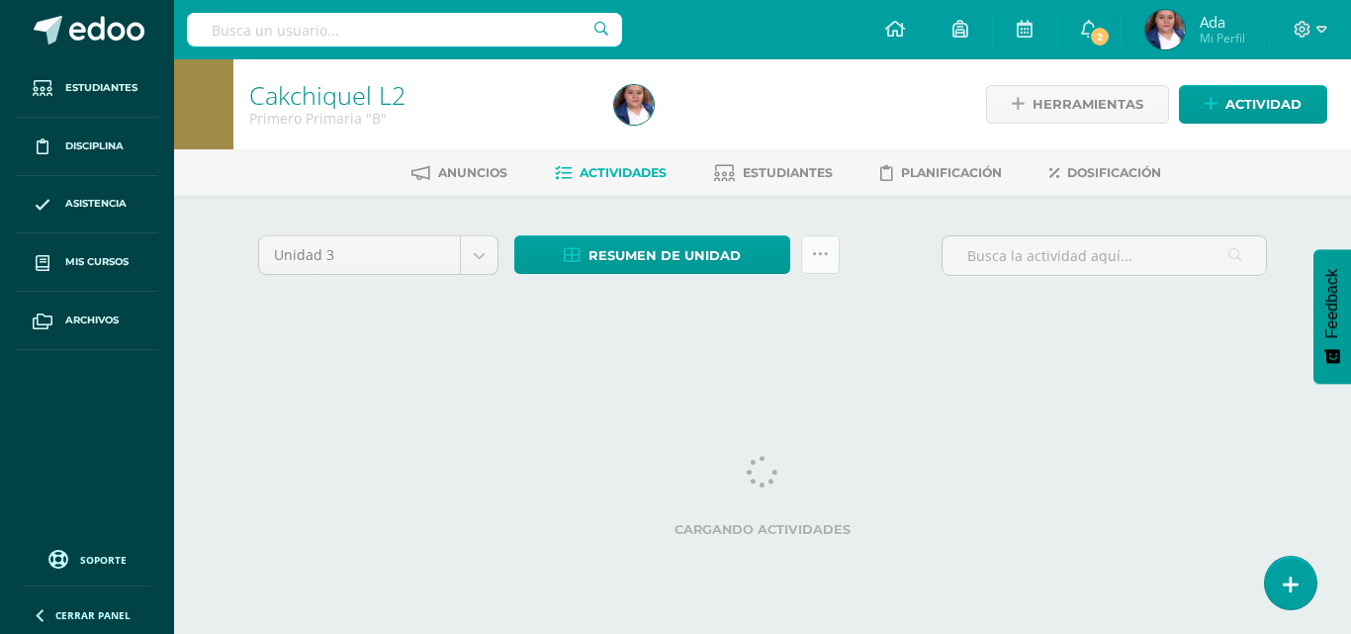
click at [804, 268] on link at bounding box center [820, 254] width 39 height 39
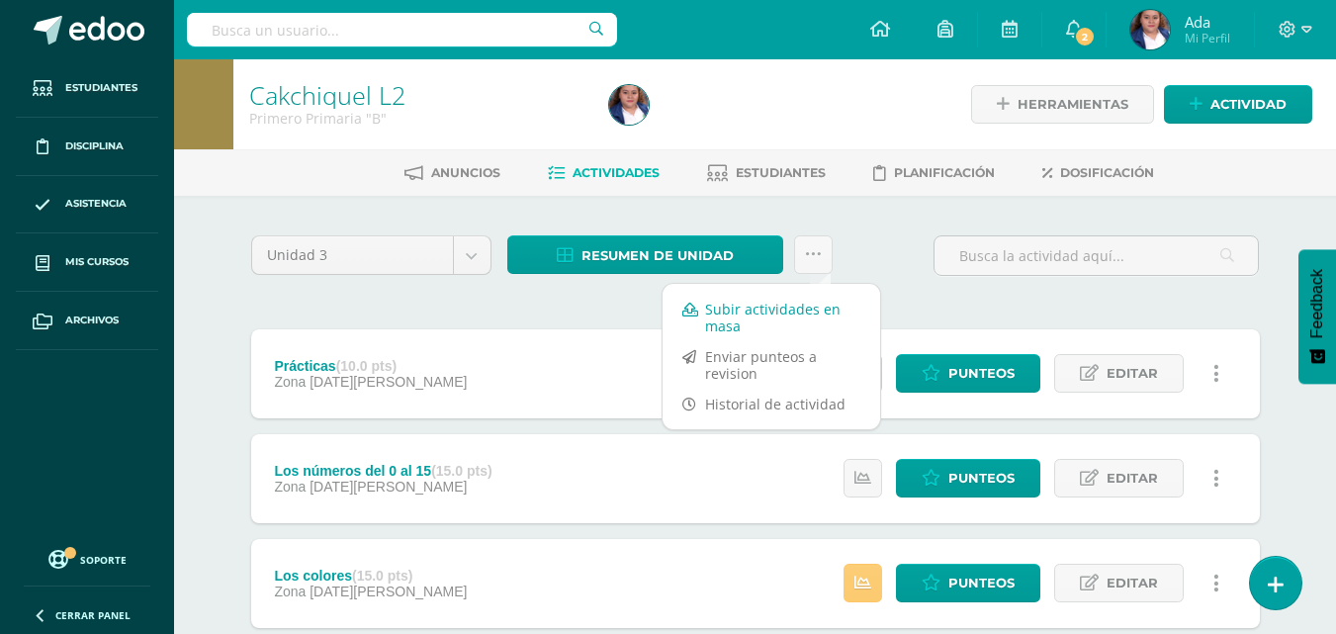
click at [763, 314] on link "Subir actividades en masa" at bounding box center [771, 317] width 218 height 47
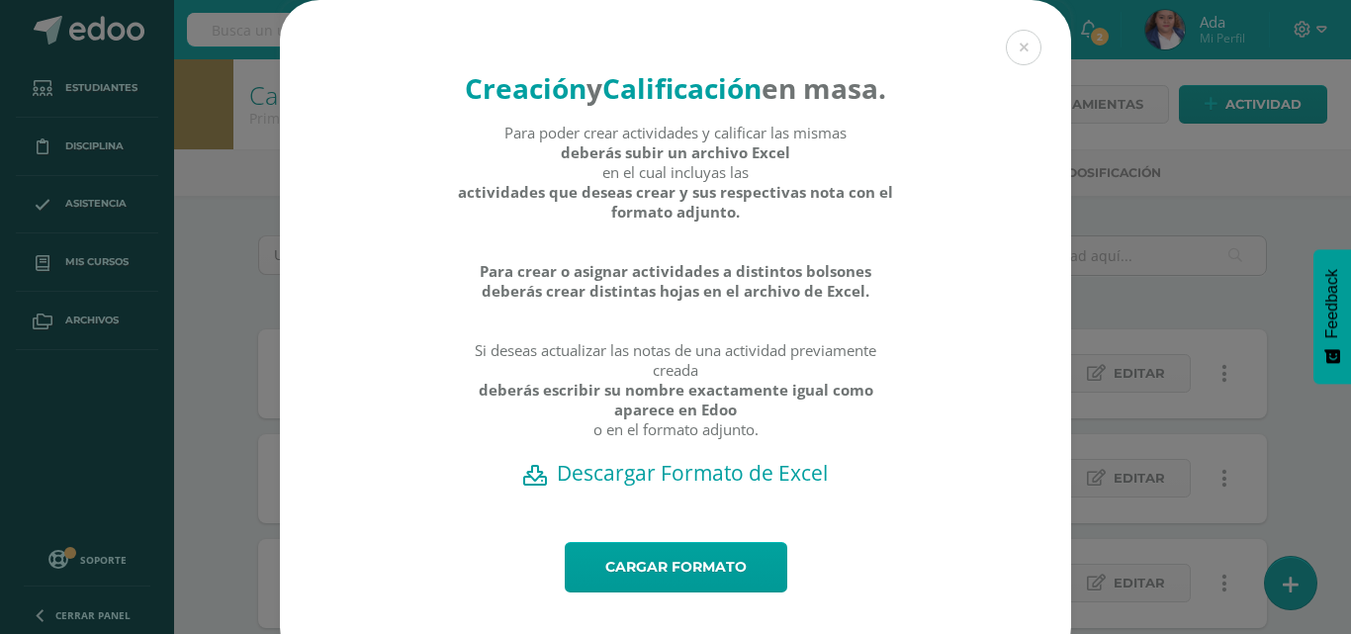
scroll to position [70, 0]
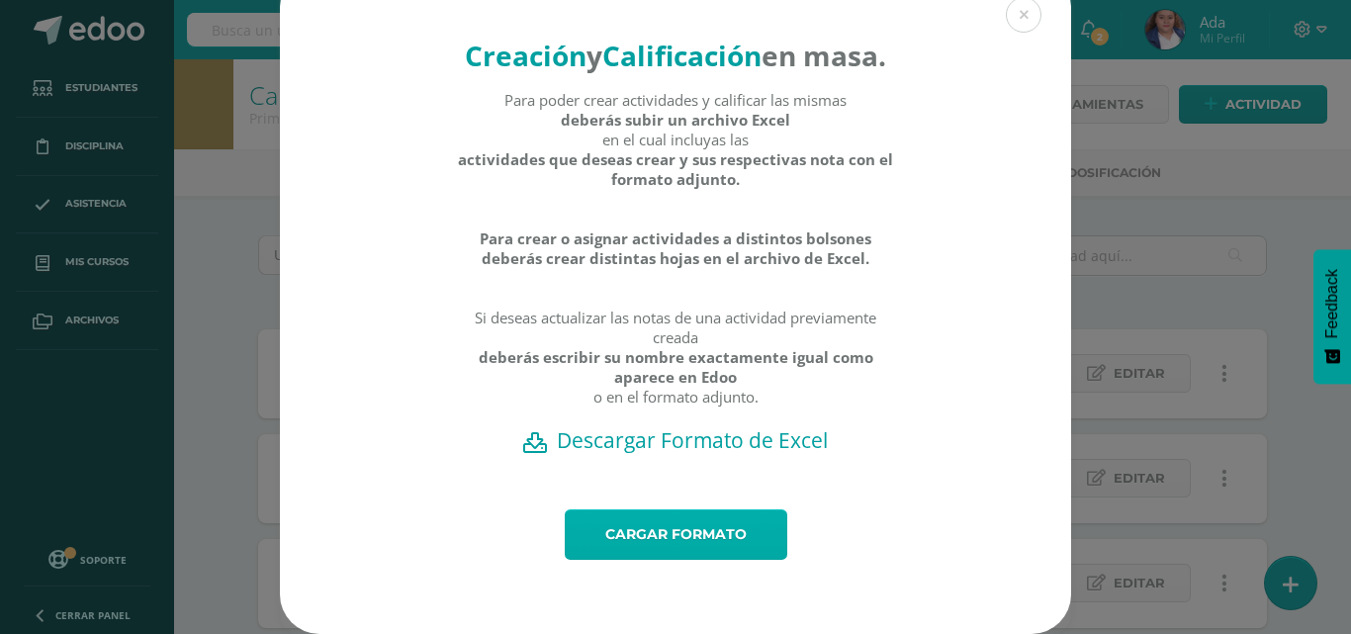
click at [679, 529] on link "Cargar formato" at bounding box center [676, 534] width 222 height 50
